Goal: Task Accomplishment & Management: Manage account settings

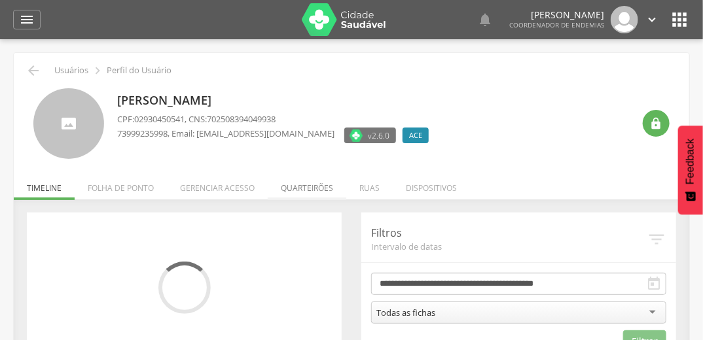
click at [314, 186] on li "Quarteirões" at bounding box center [307, 184] width 79 height 31
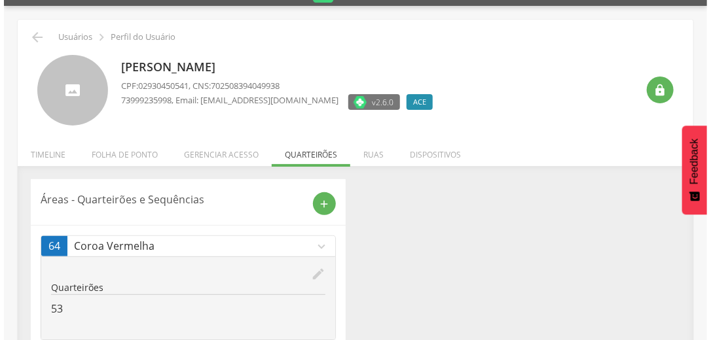
scroll to position [69, 0]
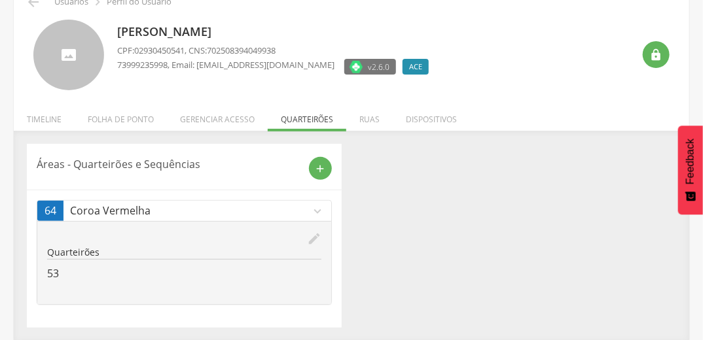
click at [313, 236] on icon "edit" at bounding box center [314, 239] width 14 height 14
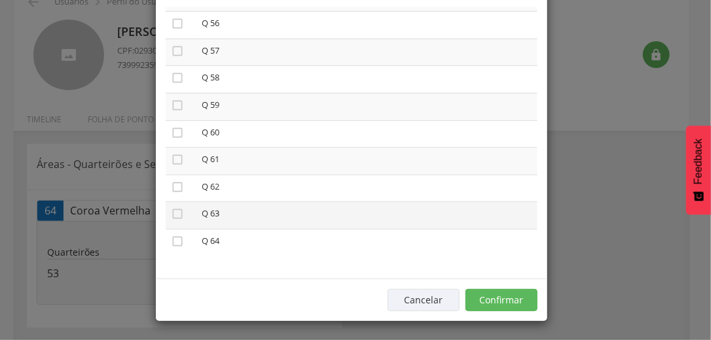
scroll to position [1524, 0]
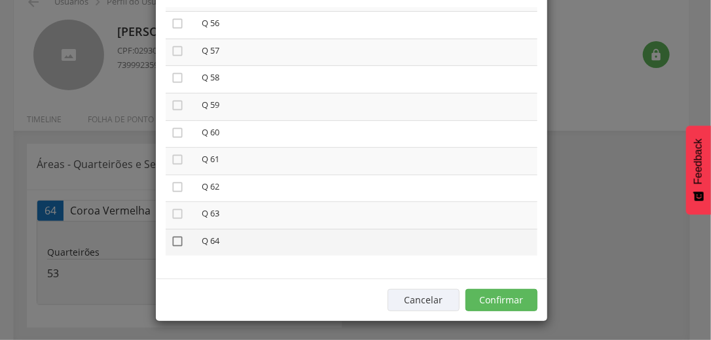
click at [172, 242] on icon "" at bounding box center [177, 241] width 13 height 13
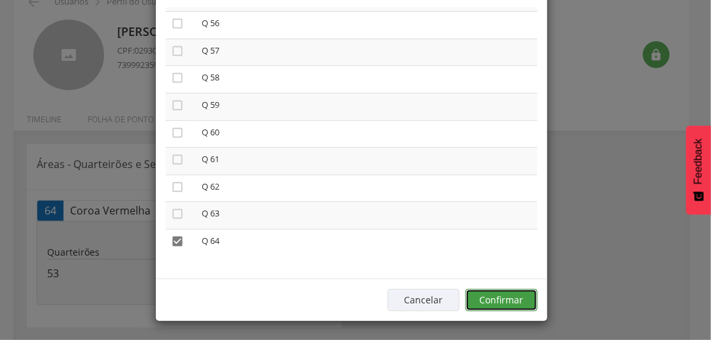
click at [525, 291] on button "Confirmar" at bounding box center [501, 300] width 72 height 22
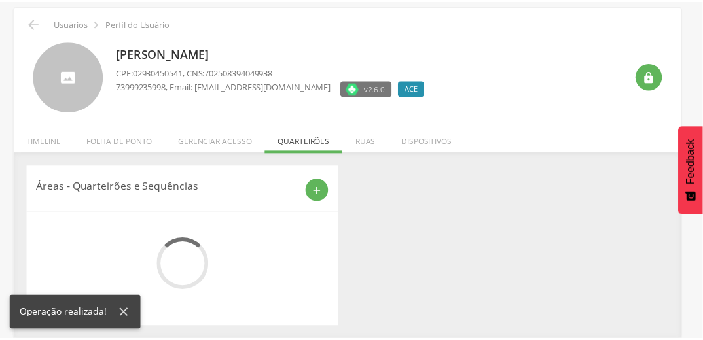
scroll to position [69, 0]
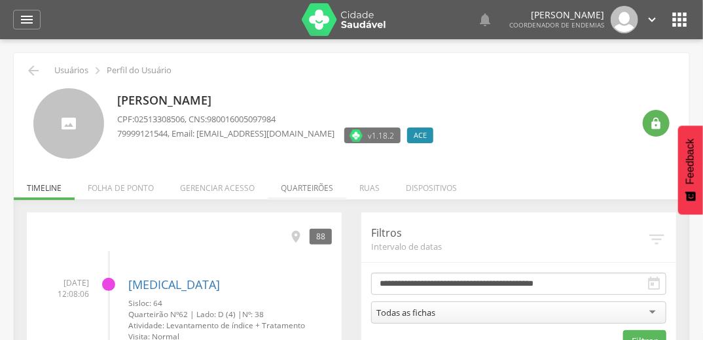
click at [313, 191] on li "Quarteirões" at bounding box center [307, 184] width 79 height 31
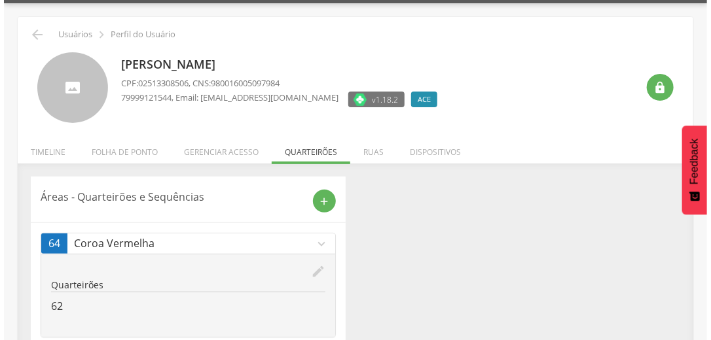
scroll to position [69, 0]
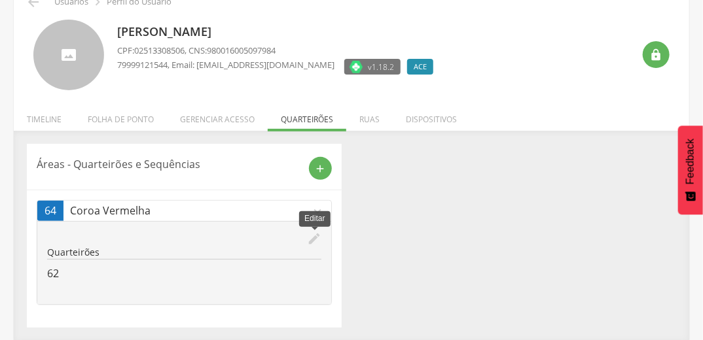
click at [309, 239] on icon "edit" at bounding box center [314, 239] width 14 height 14
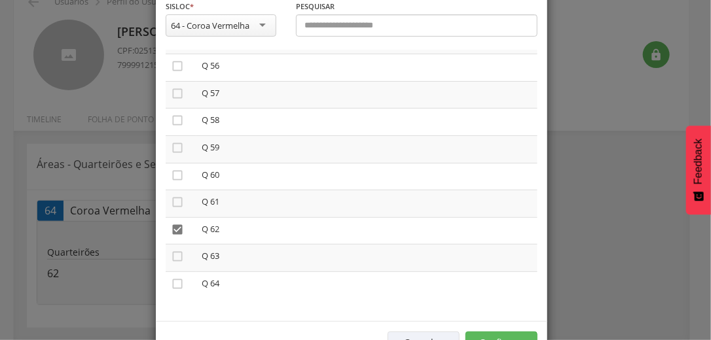
scroll to position [111, 0]
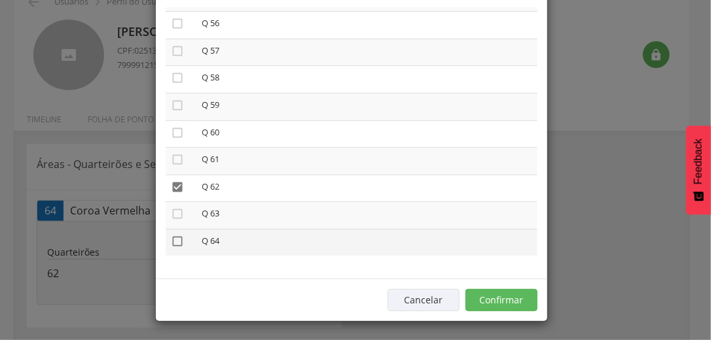
click at [173, 243] on icon "" at bounding box center [177, 241] width 13 height 13
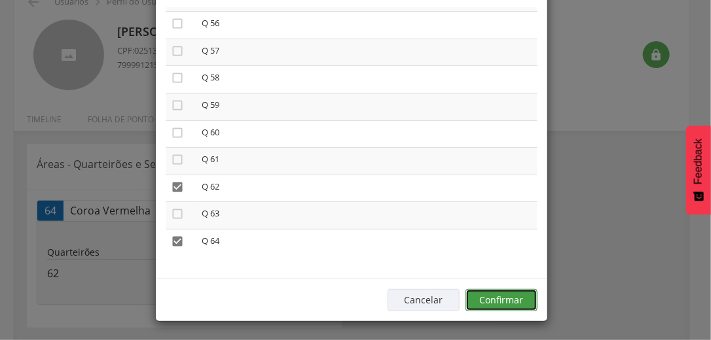
click at [527, 302] on button "Confirmar" at bounding box center [501, 300] width 72 height 22
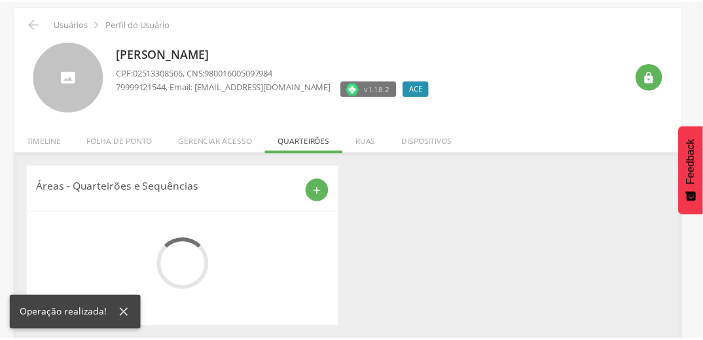
scroll to position [69, 0]
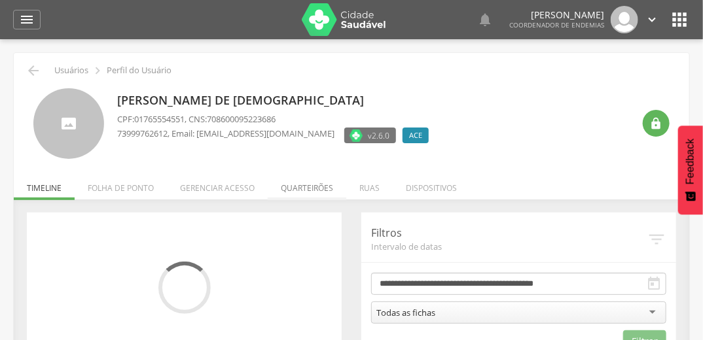
click at [294, 188] on li "Quarteirões" at bounding box center [307, 184] width 79 height 31
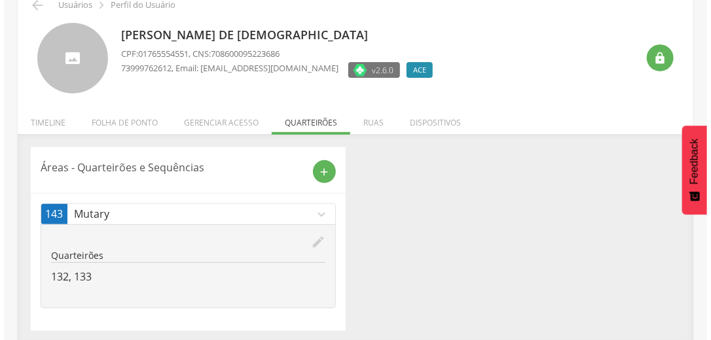
scroll to position [69, 0]
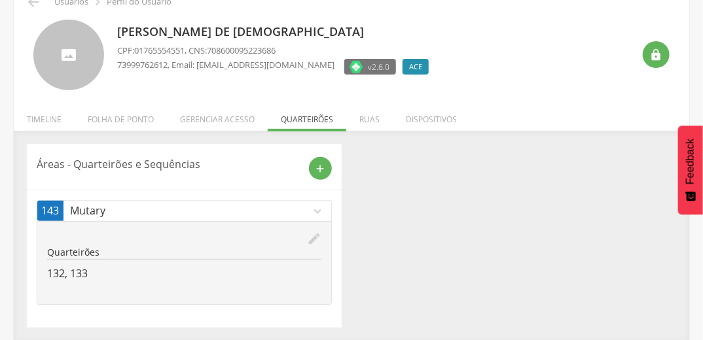
click at [314, 239] on icon "edit" at bounding box center [314, 239] width 14 height 14
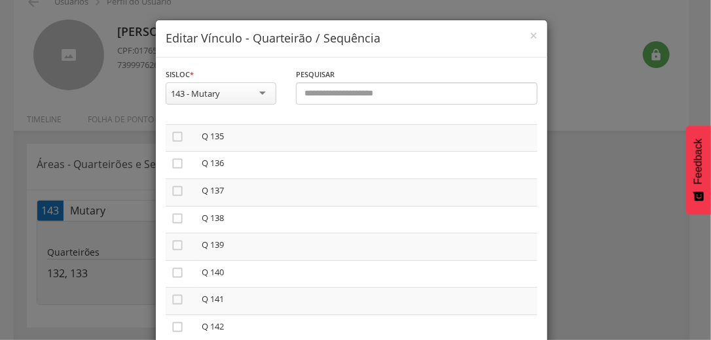
scroll to position [3737, 0]
click at [171, 296] on icon "" at bounding box center [177, 297] width 13 height 13
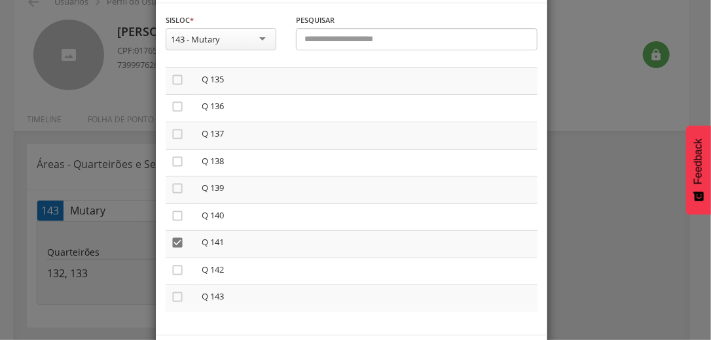
scroll to position [111, 0]
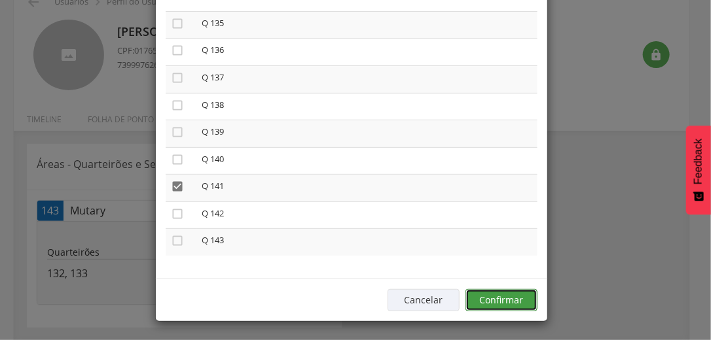
click at [525, 298] on button "Confirmar" at bounding box center [501, 300] width 72 height 22
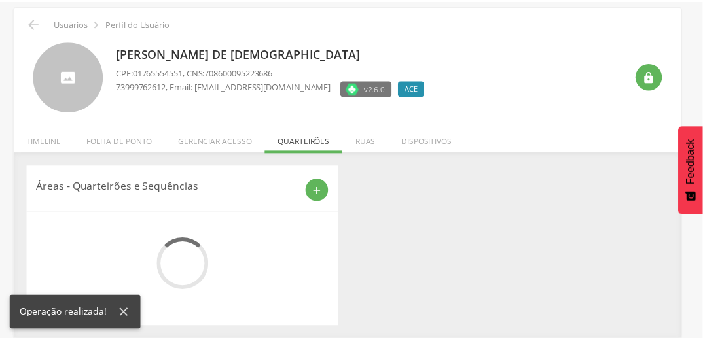
scroll to position [69, 0]
